Goal: Task Accomplishment & Management: Manage account settings

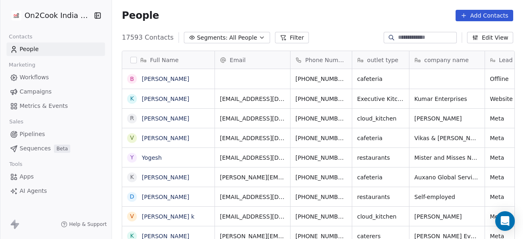
scroll to position [204, 406]
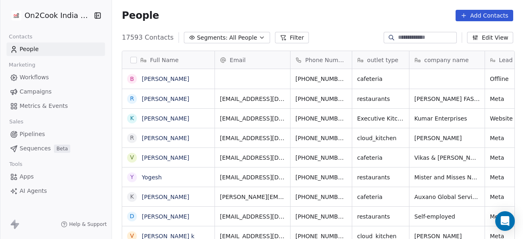
click at [422, 38] on input at bounding box center [426, 38] width 57 height 8
paste input "****"
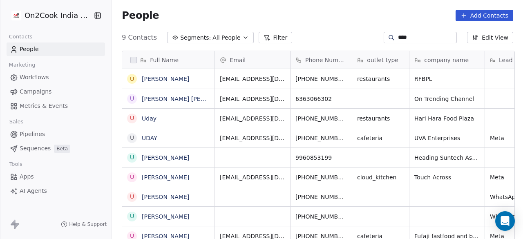
type input "****"
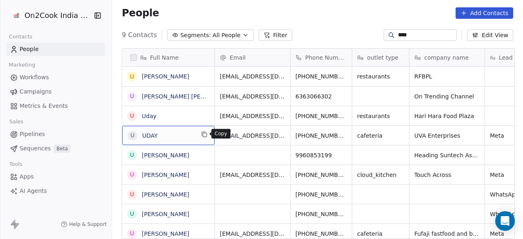
click at [206, 136] on icon "grid" at bounding box center [204, 134] width 7 height 7
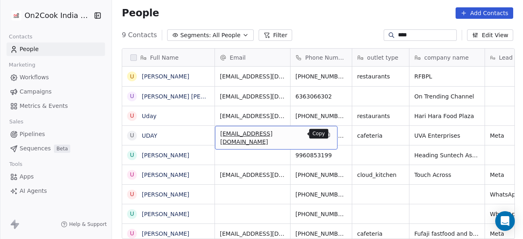
click at [324, 134] on icon "grid" at bounding box center [327, 134] width 7 height 7
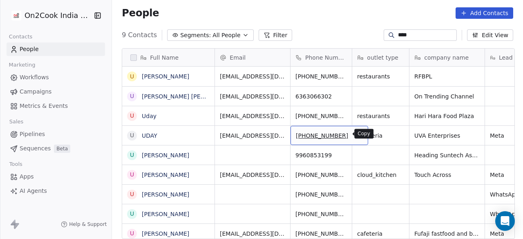
click at [356, 135] on icon "grid" at bounding box center [358, 134] width 4 height 4
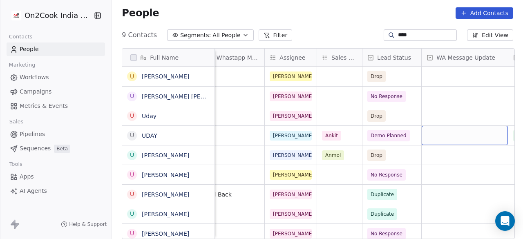
scroll to position [0, 559]
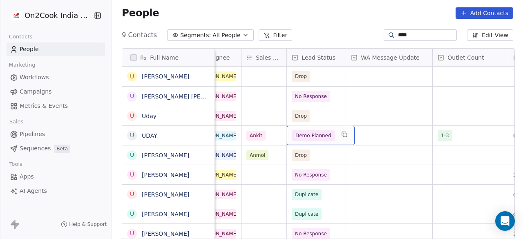
click at [326, 138] on span "Demo Planned" at bounding box center [313, 136] width 36 height 8
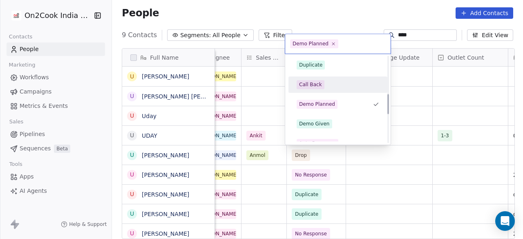
scroll to position [169, 0]
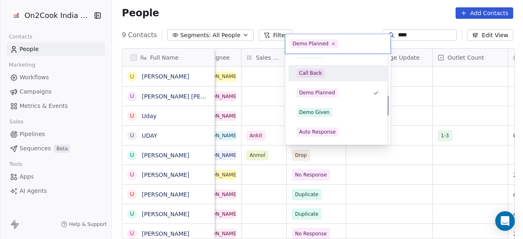
click at [325, 113] on div "Demo Given" at bounding box center [314, 112] width 31 height 7
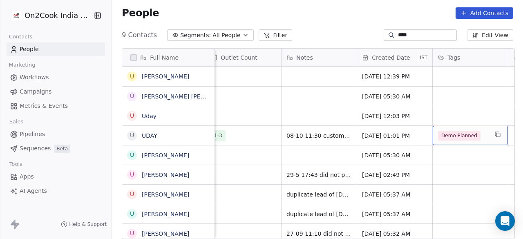
scroll to position [0, 861]
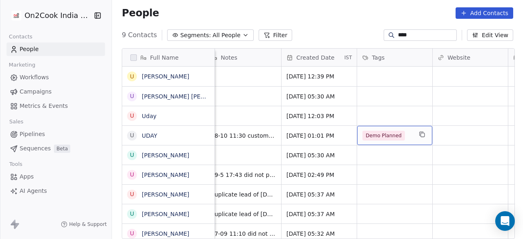
click at [401, 134] on span "Demo Planned" at bounding box center [383, 136] width 42 height 10
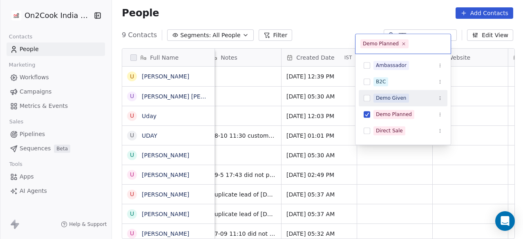
click at [388, 100] on div "Demo Given" at bounding box center [391, 97] width 31 height 7
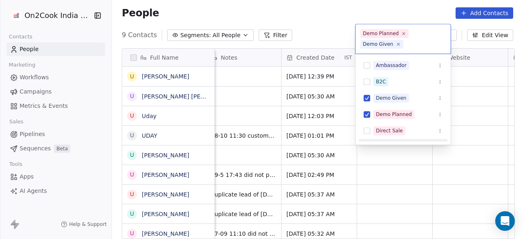
click at [397, 146] on html "On2Cook India Pvt. Ltd. Contacts People Marketing Workflows Campaigns Metrics &…" at bounding box center [261, 119] width 523 height 239
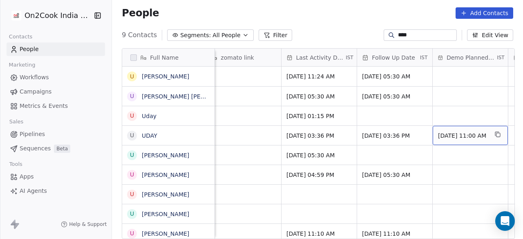
scroll to position [0, 1239]
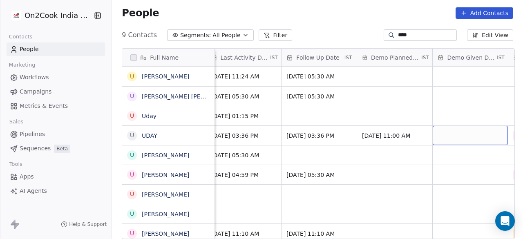
click at [467, 136] on div "grid" at bounding box center [470, 135] width 75 height 19
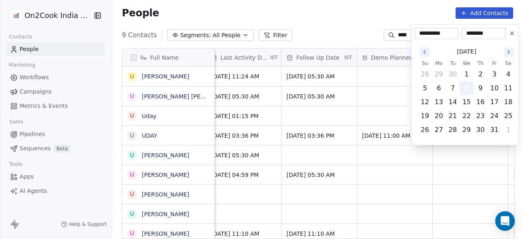
click at [464, 87] on button "8" at bounding box center [466, 88] width 13 height 13
click at [403, 136] on html "**********" at bounding box center [261, 119] width 523 height 239
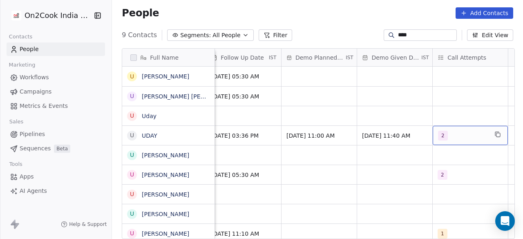
scroll to position [0, 1334]
